Goal: Check status: Check status

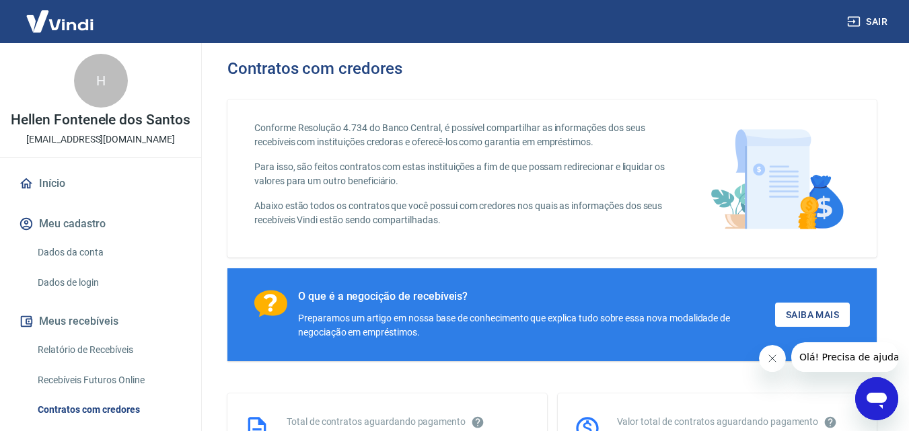
click at [85, 198] on link "Início" at bounding box center [100, 184] width 169 height 30
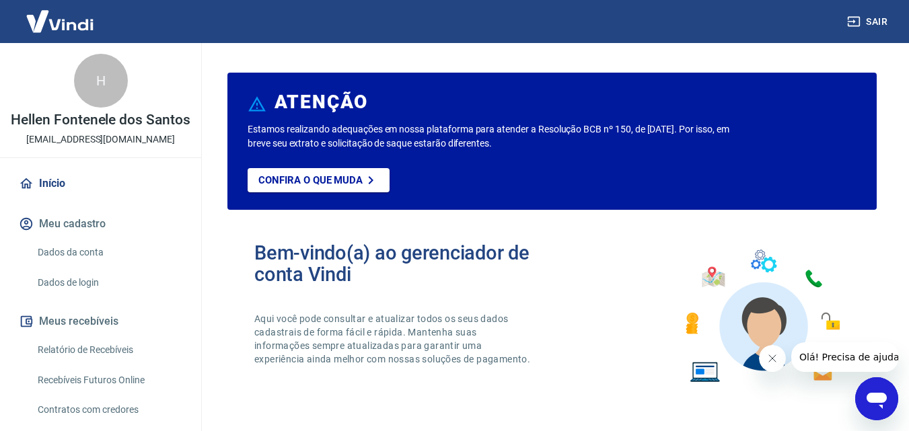
click at [51, 196] on link "Início" at bounding box center [100, 184] width 169 height 30
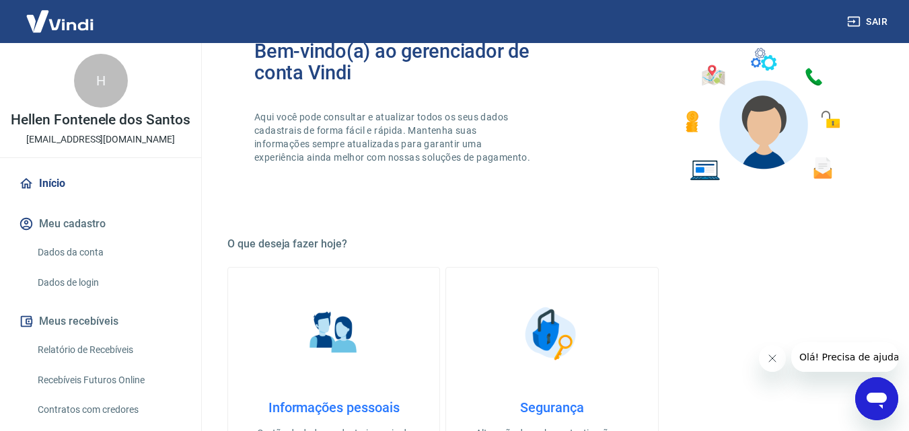
scroll to position [67, 0]
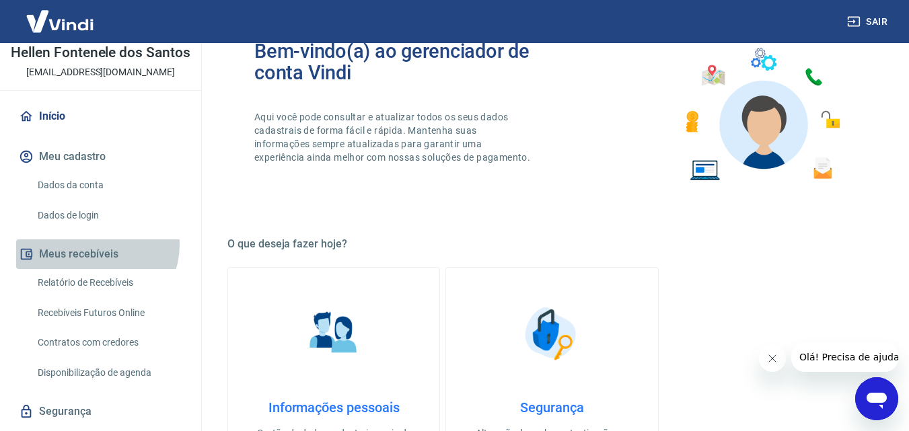
click at [92, 258] on button "Meus recebíveis" at bounding box center [100, 255] width 169 height 30
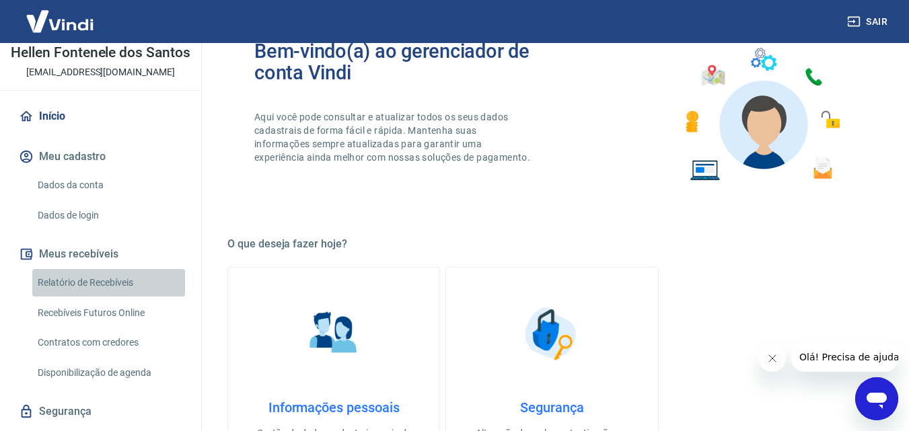
click at [118, 289] on link "Relatório de Recebíveis" at bounding box center [108, 283] width 153 height 28
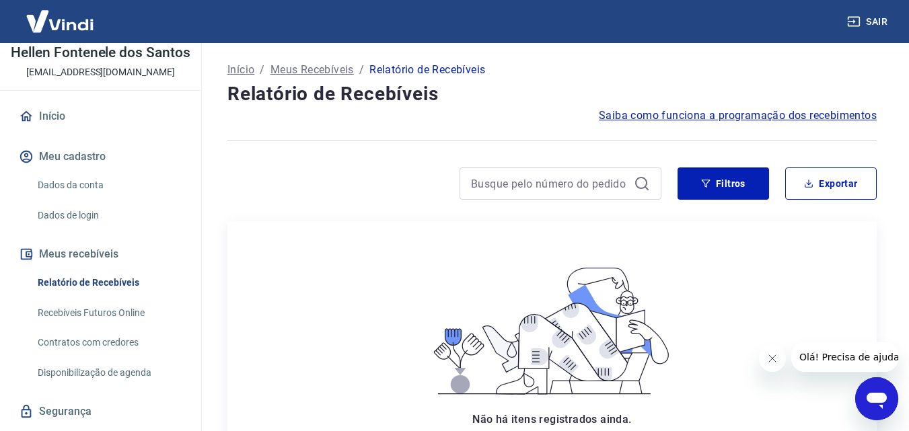
click at [118, 321] on link "Recebíveis Futuros Online" at bounding box center [108, 313] width 153 height 28
